Goal: Check status: Check status

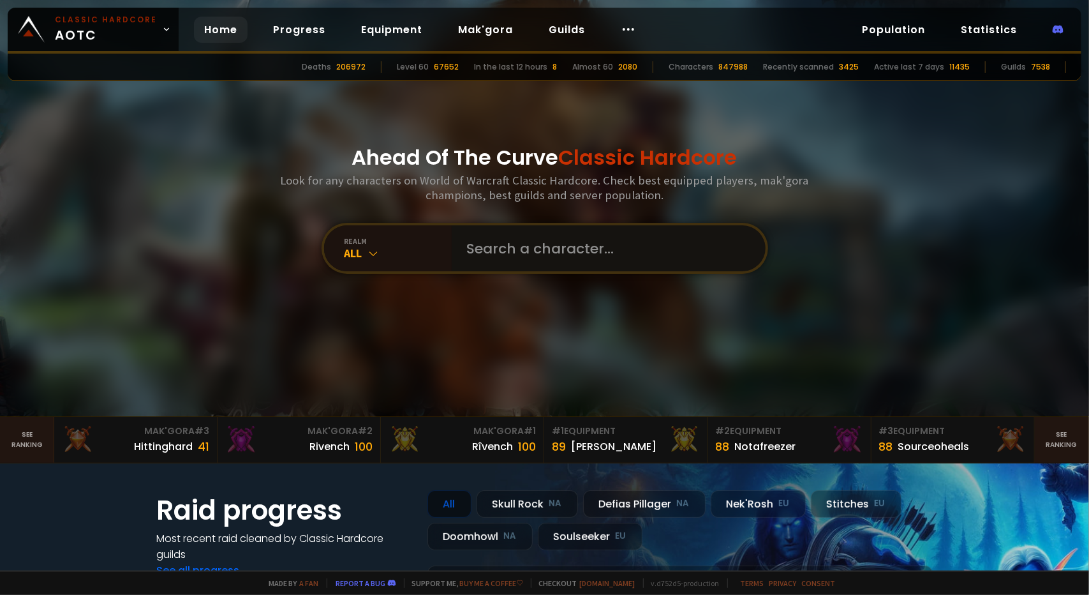
click at [500, 244] on input "text" at bounding box center [604, 248] width 291 height 46
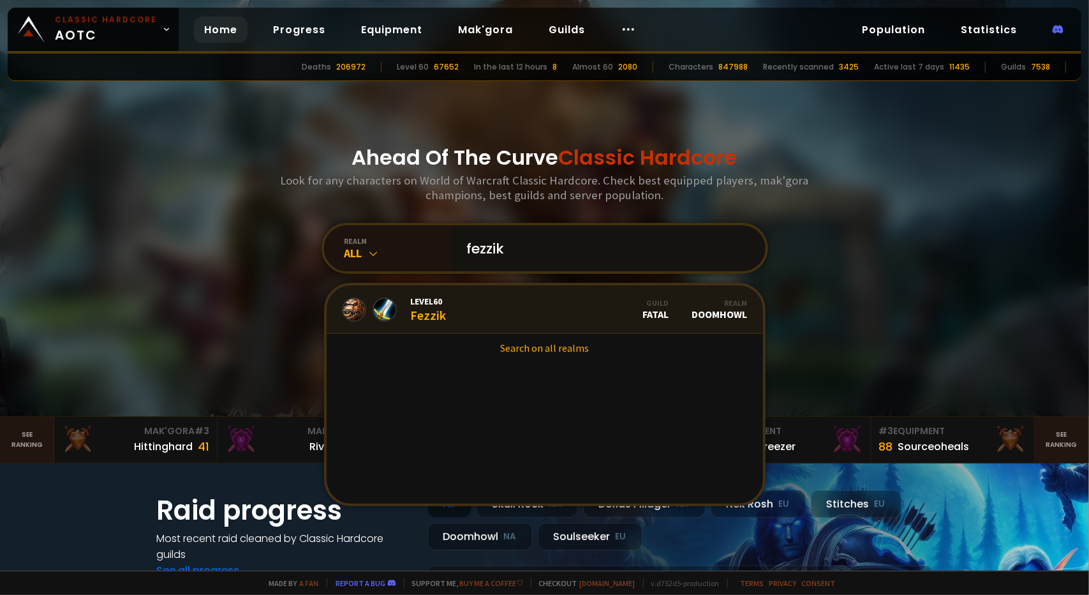
type input "fezzik"
click at [463, 315] on link "Level 60 Fezzik Guild Fatal Realm Doomhowl" at bounding box center [545, 309] width 436 height 48
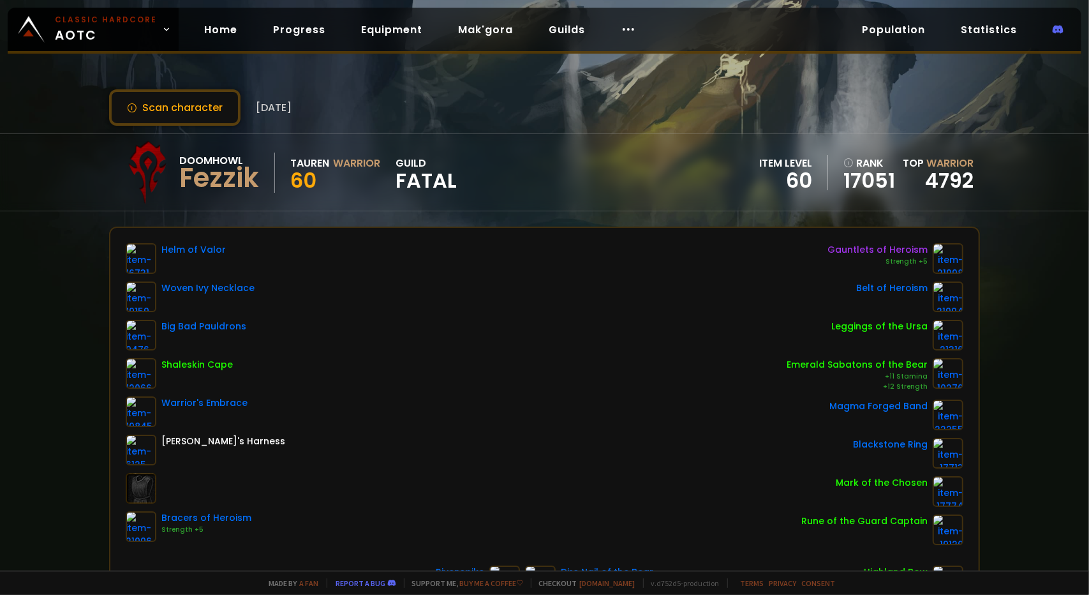
scroll to position [64, 0]
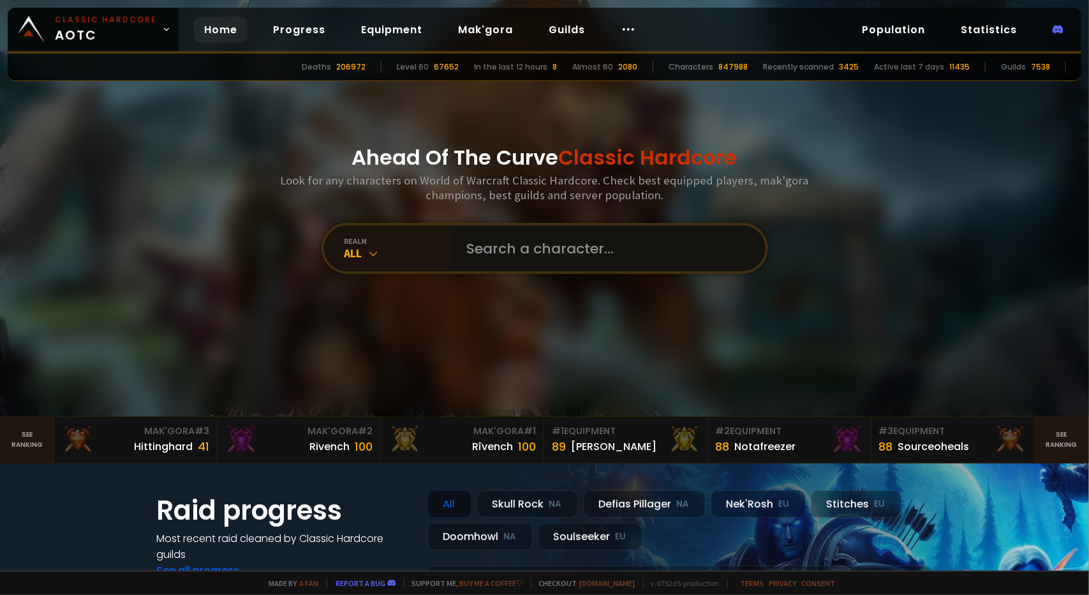
click at [475, 244] on input "text" at bounding box center [604, 248] width 291 height 46
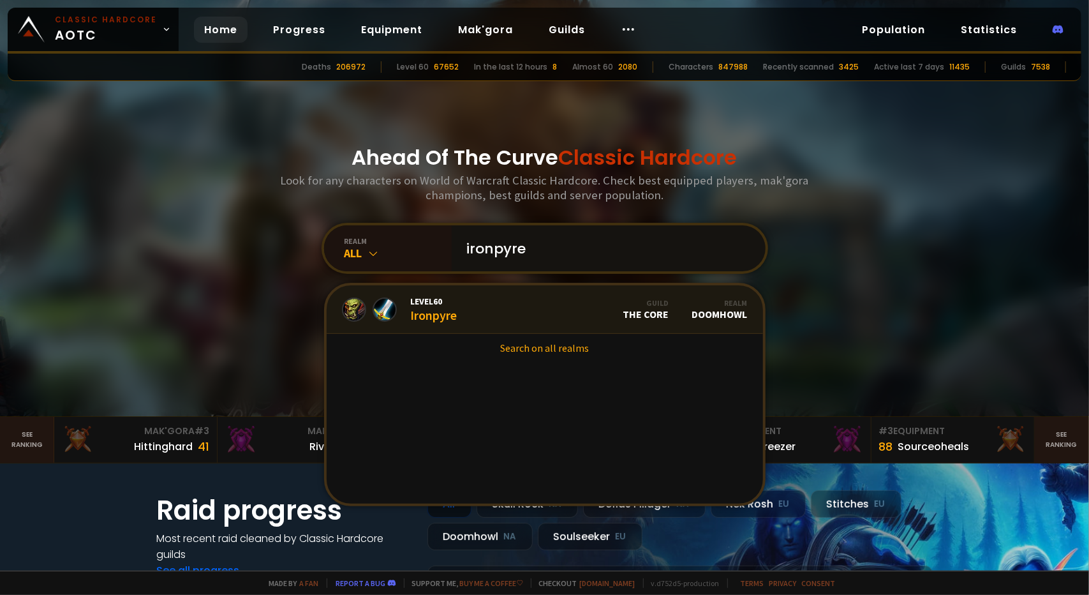
type input "ironpyre"
click at [422, 313] on div "Level 60 Ironpyre" at bounding box center [434, 308] width 47 height 27
